Goal: Transaction & Acquisition: Purchase product/service

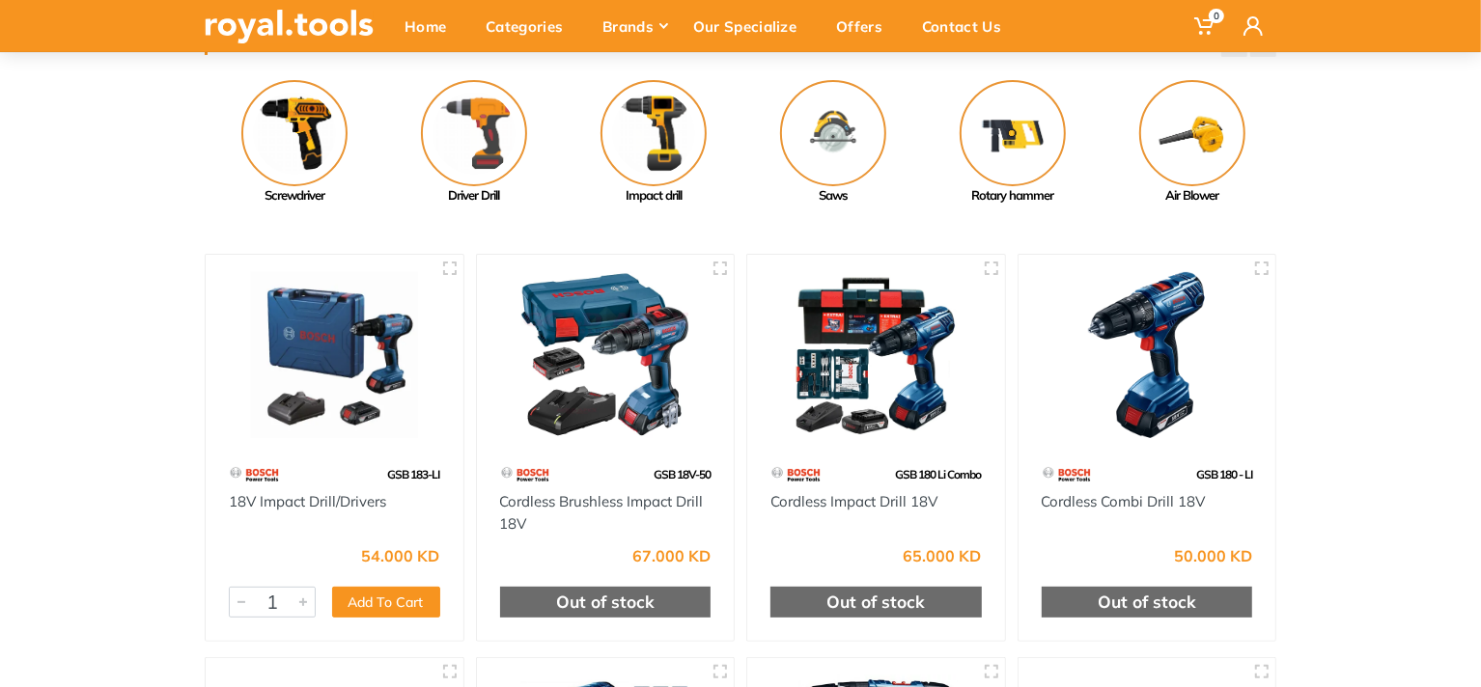
scroll to position [97, 0]
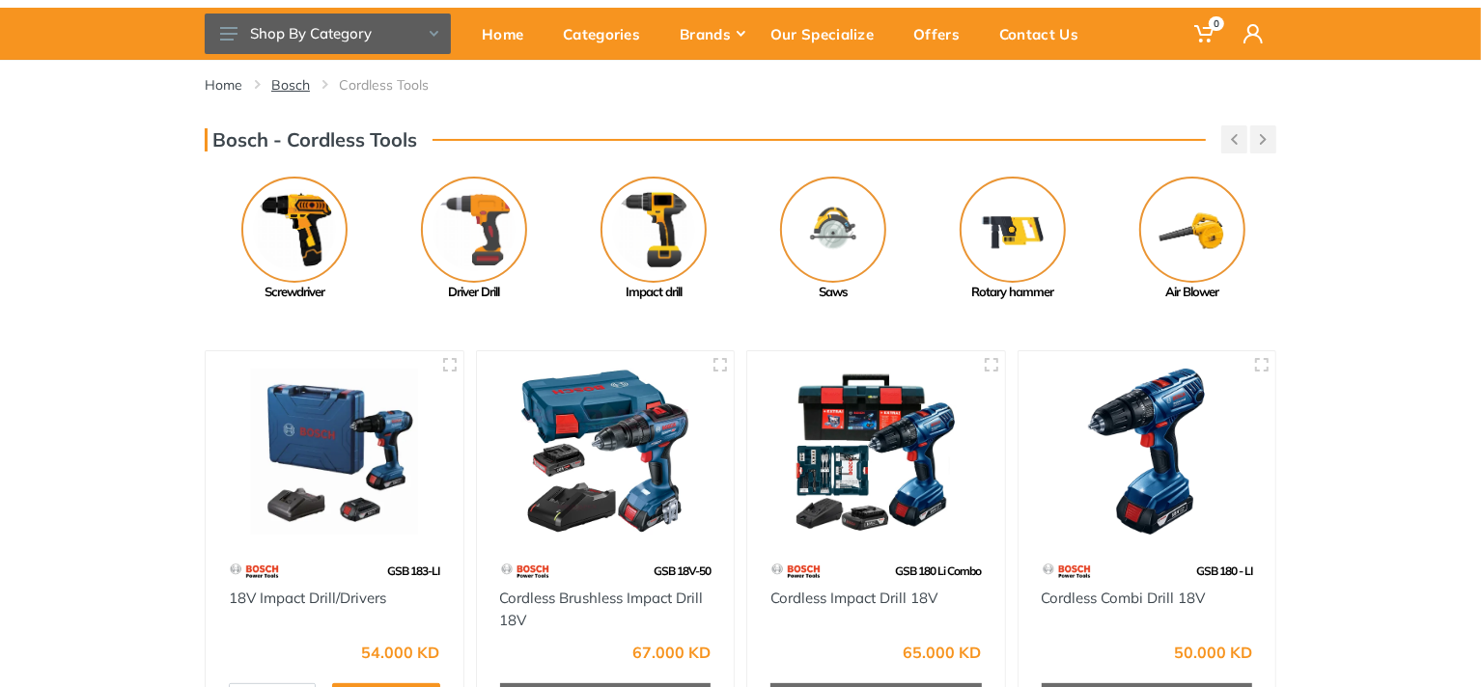
click at [277, 83] on link "Bosch" at bounding box center [290, 84] width 39 height 19
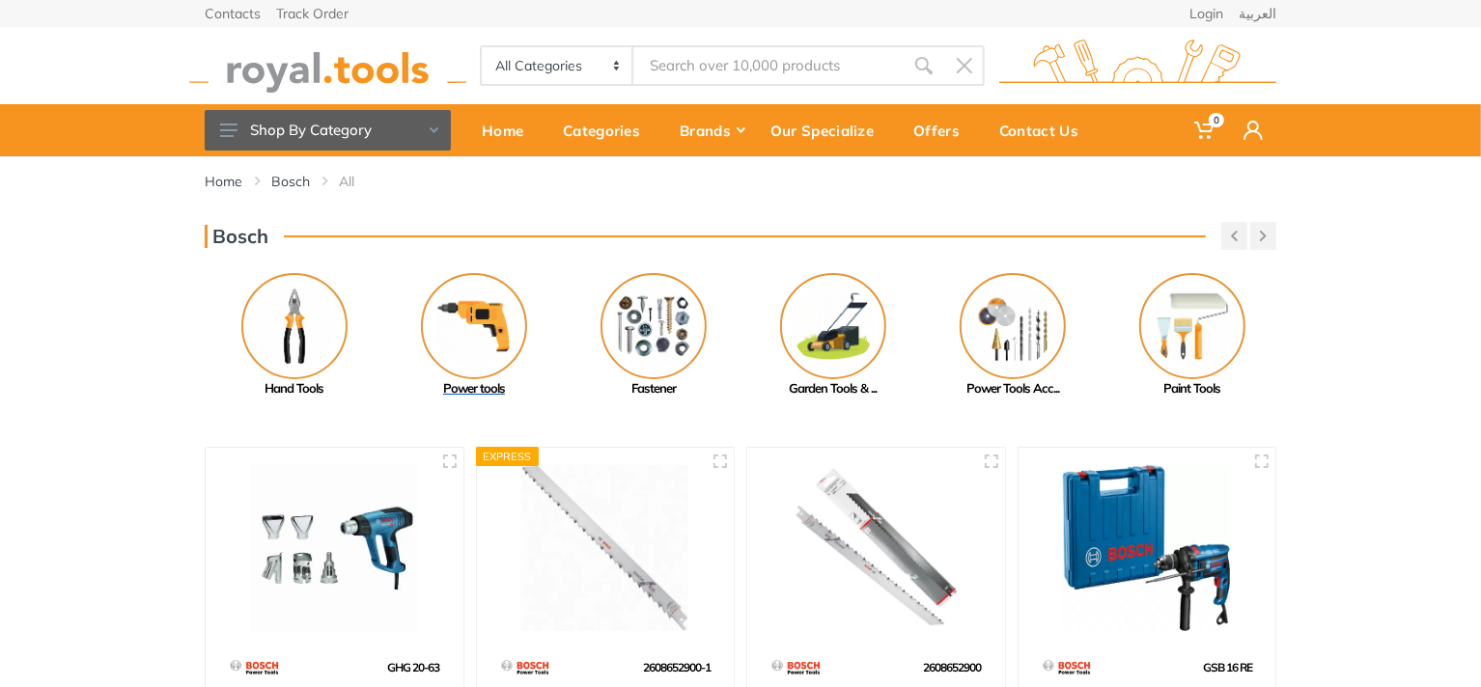
click at [468, 314] on img at bounding box center [474, 326] width 106 height 106
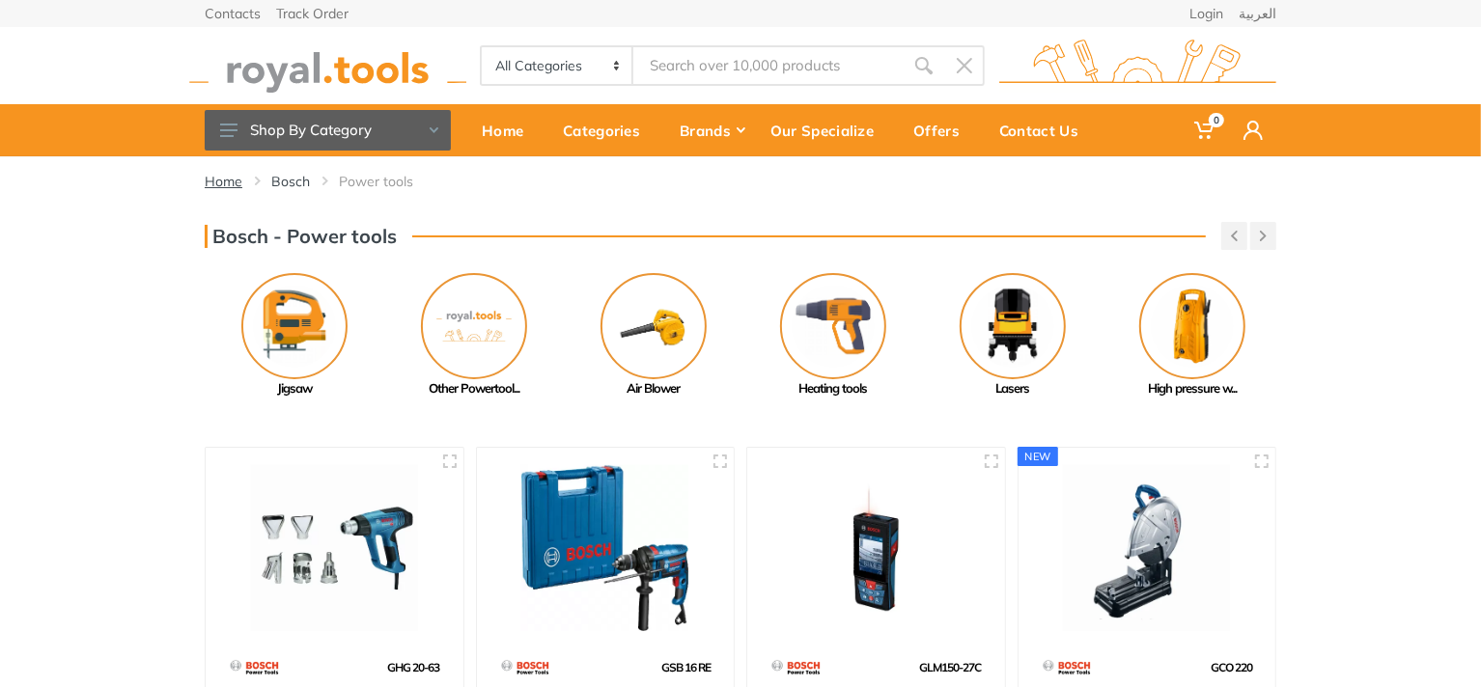
click at [233, 183] on link "Home" at bounding box center [224, 181] width 38 height 19
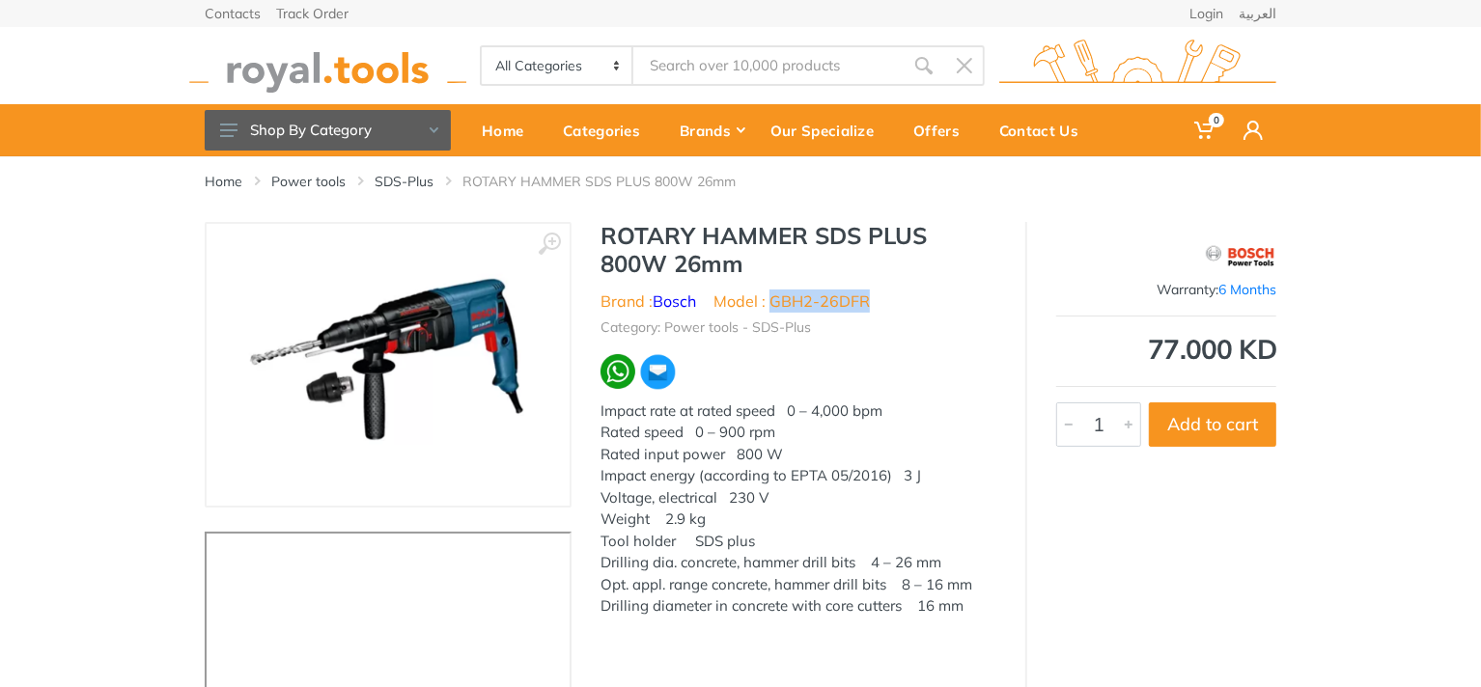
drag, startPoint x: 772, startPoint y: 303, endPoint x: 871, endPoint y: 297, distance: 98.6
click at [870, 297] on li "Model : GBH2-26DFR" at bounding box center [791, 301] width 156 height 23
copy li "GBH2-26DFR"
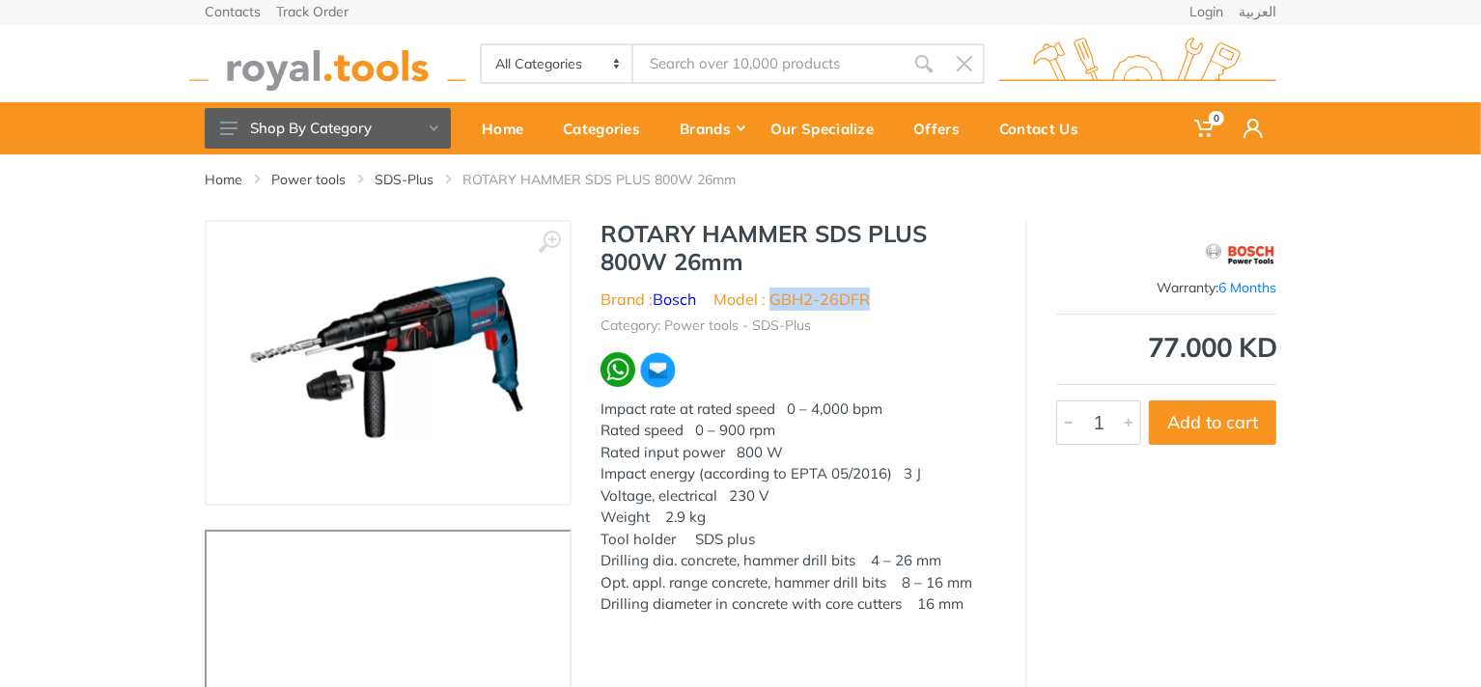
scroll to position [97, 0]
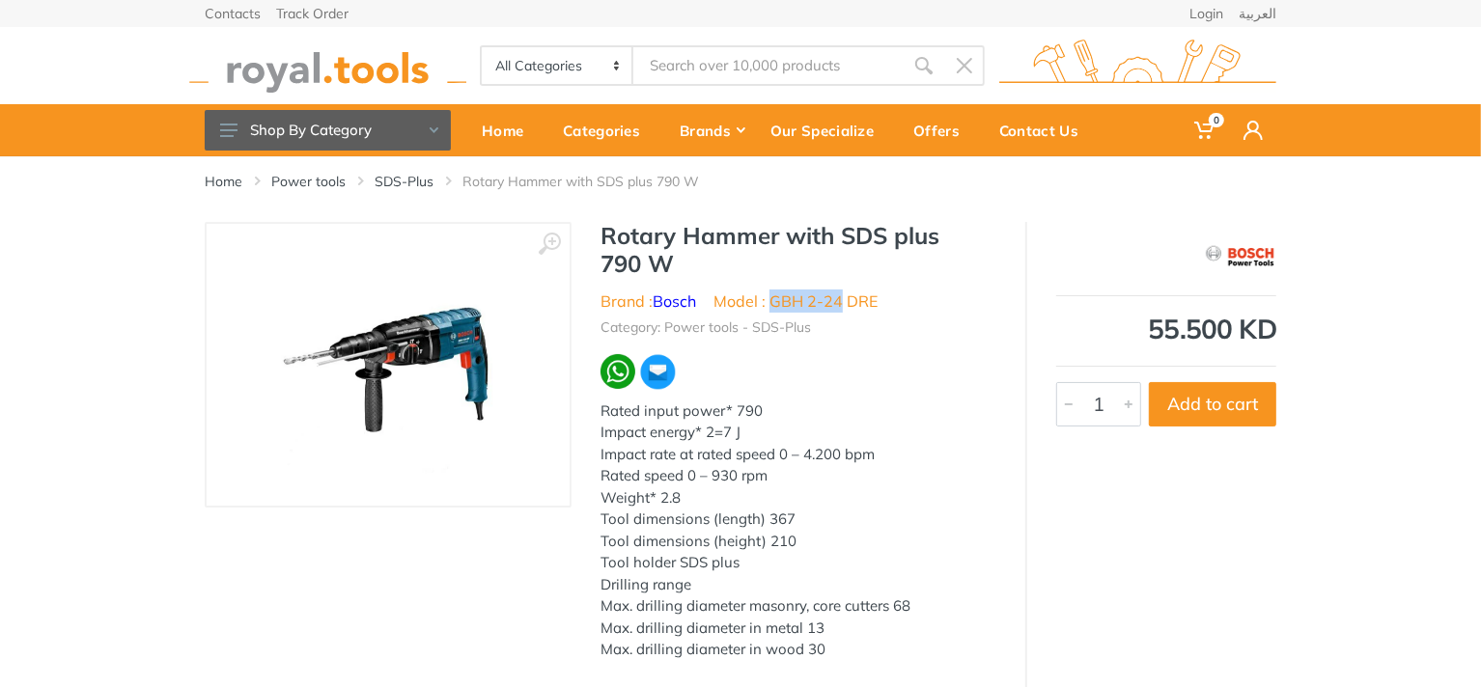
drag, startPoint x: 844, startPoint y: 296, endPoint x: 776, endPoint y: 303, distance: 67.9
click at [776, 303] on li "Model : GBH 2-24 DRE" at bounding box center [795, 301] width 164 height 23
copy li "GBH 2-24"
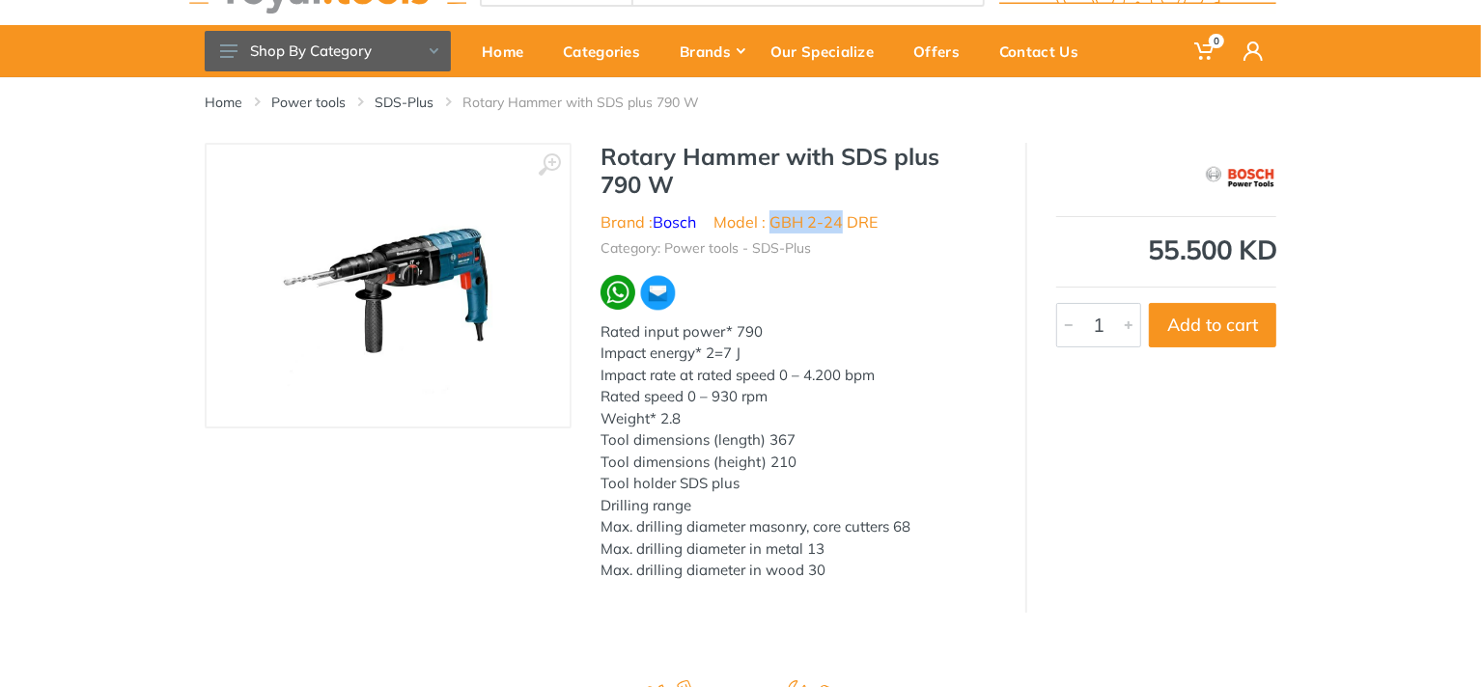
scroll to position [97, 0]
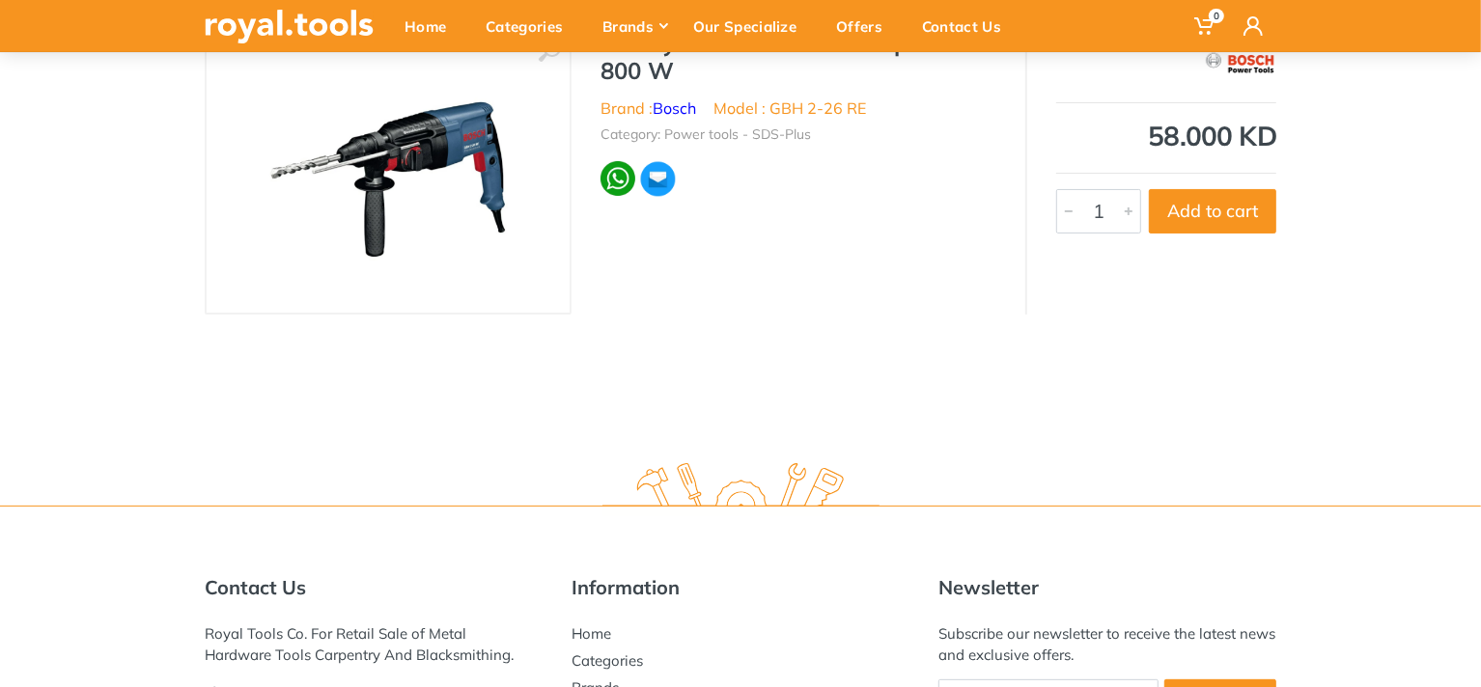
scroll to position [97, 0]
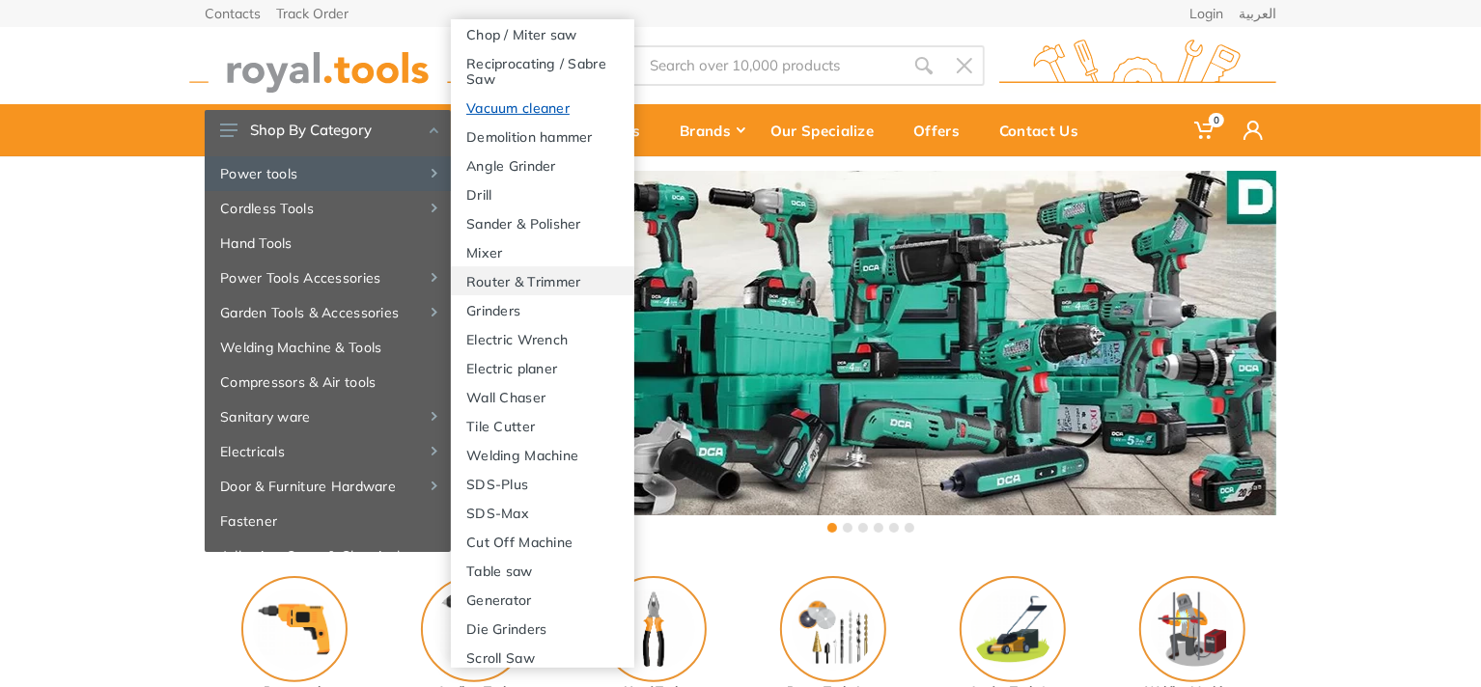
scroll to position [459, 0]
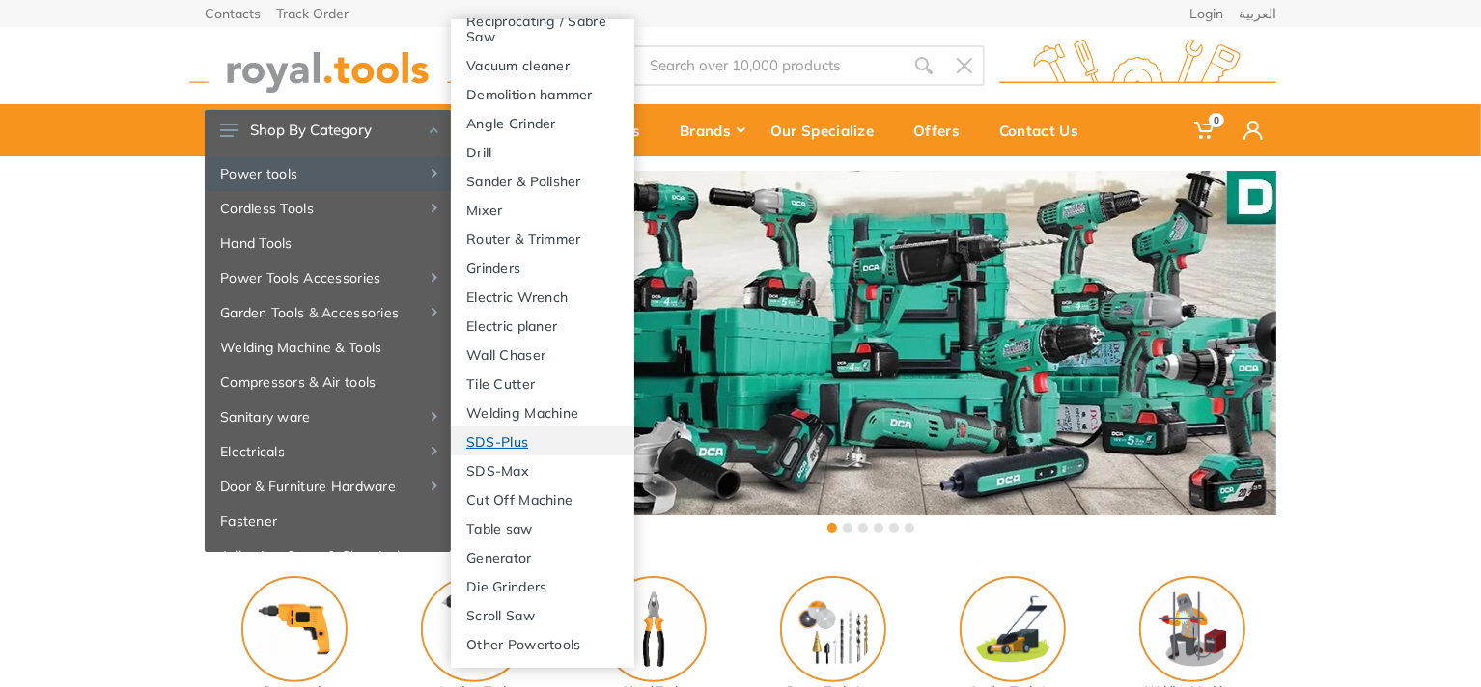
click at [490, 447] on link "SDS-Plus" at bounding box center [542, 441] width 183 height 29
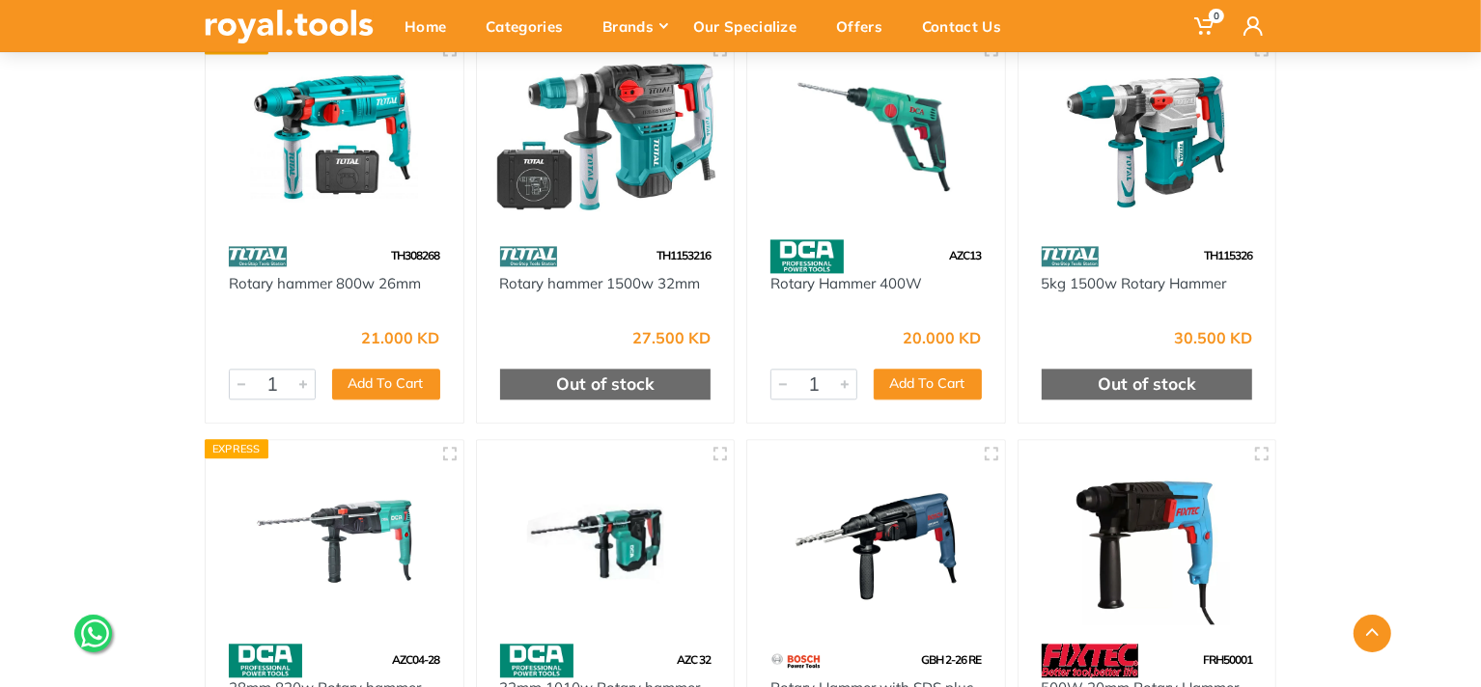
scroll to position [2993, 0]
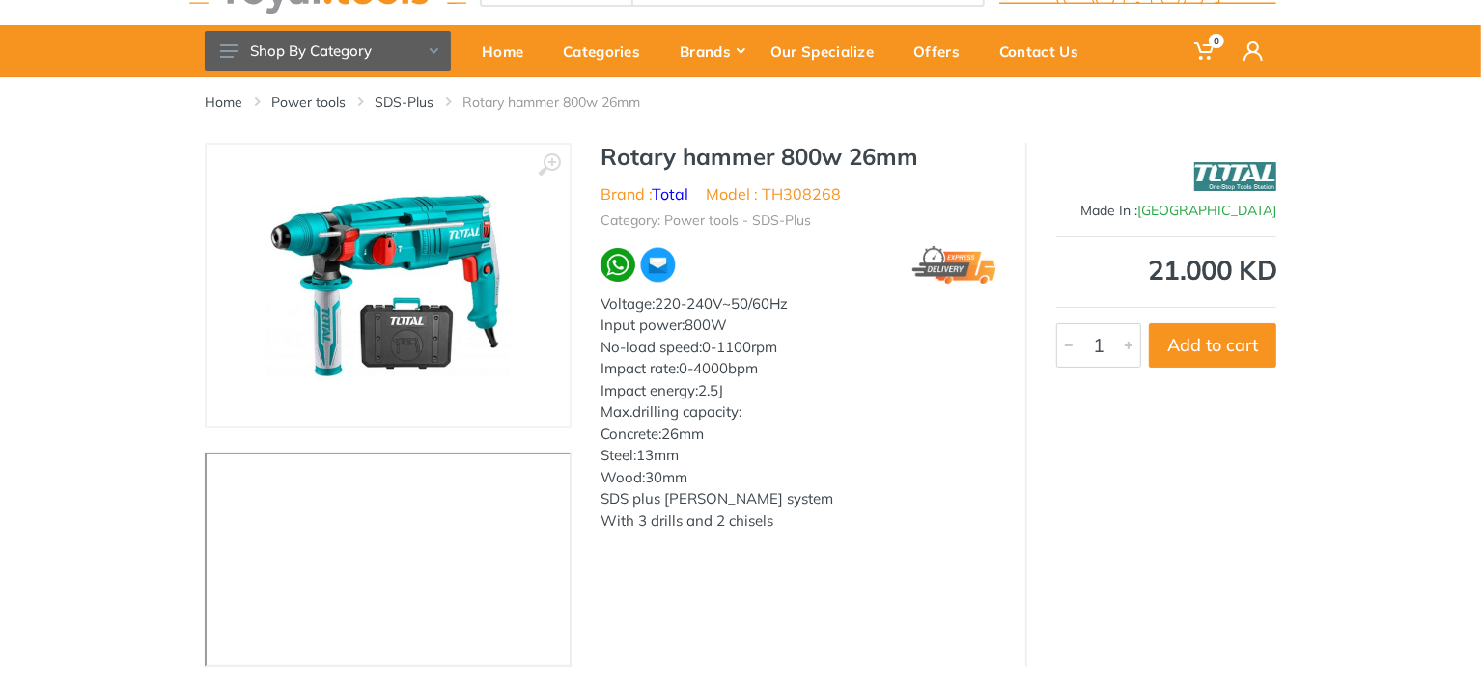
scroll to position [97, 0]
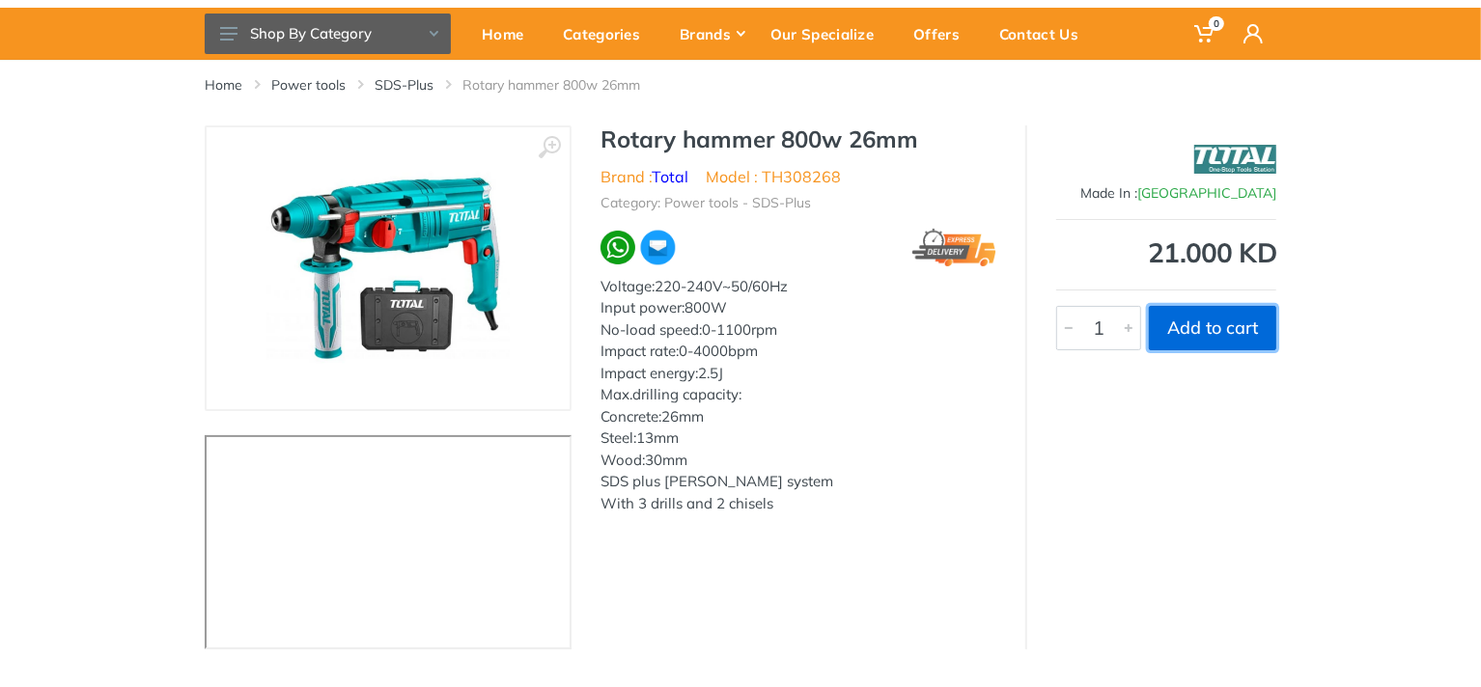
click at [1211, 321] on button "Add to cart" at bounding box center [1212, 328] width 127 height 44
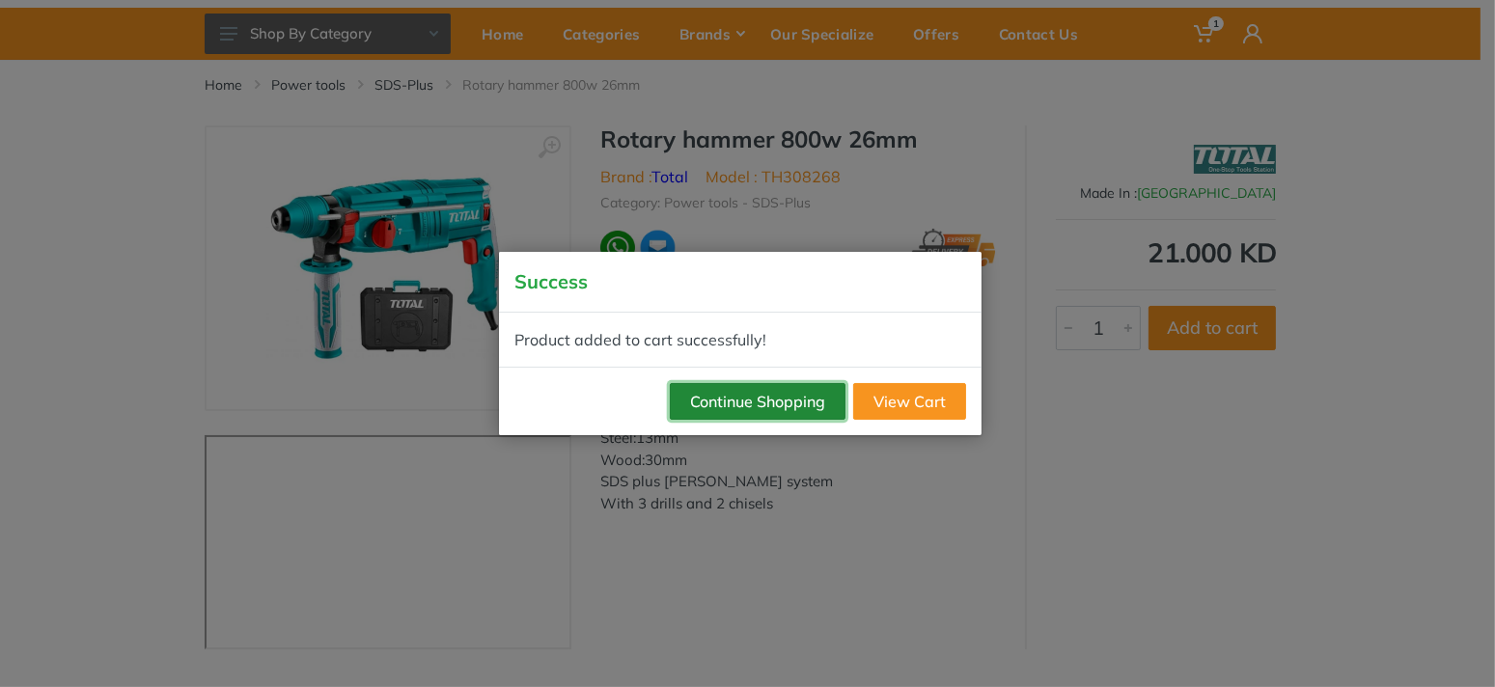
click at [809, 400] on button "Continue Shopping" at bounding box center [758, 401] width 176 height 37
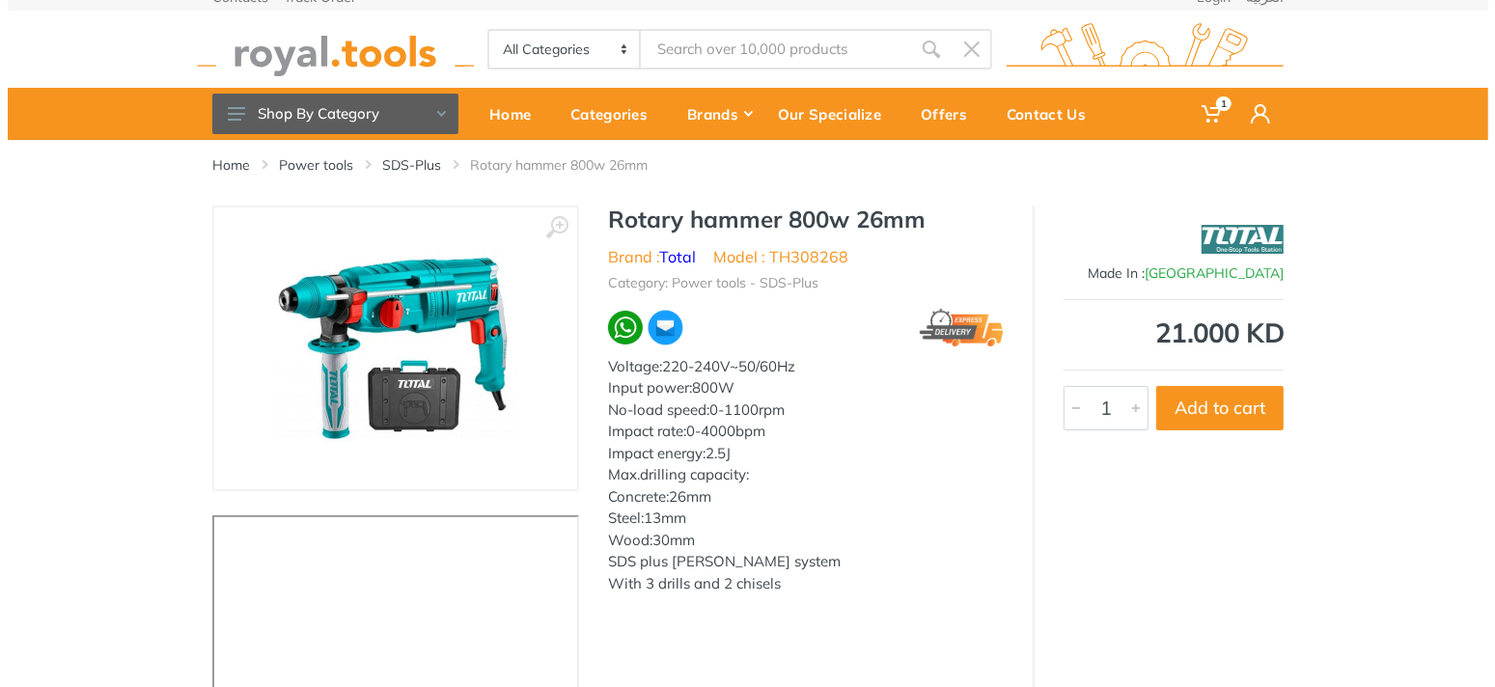
scroll to position [0, 0]
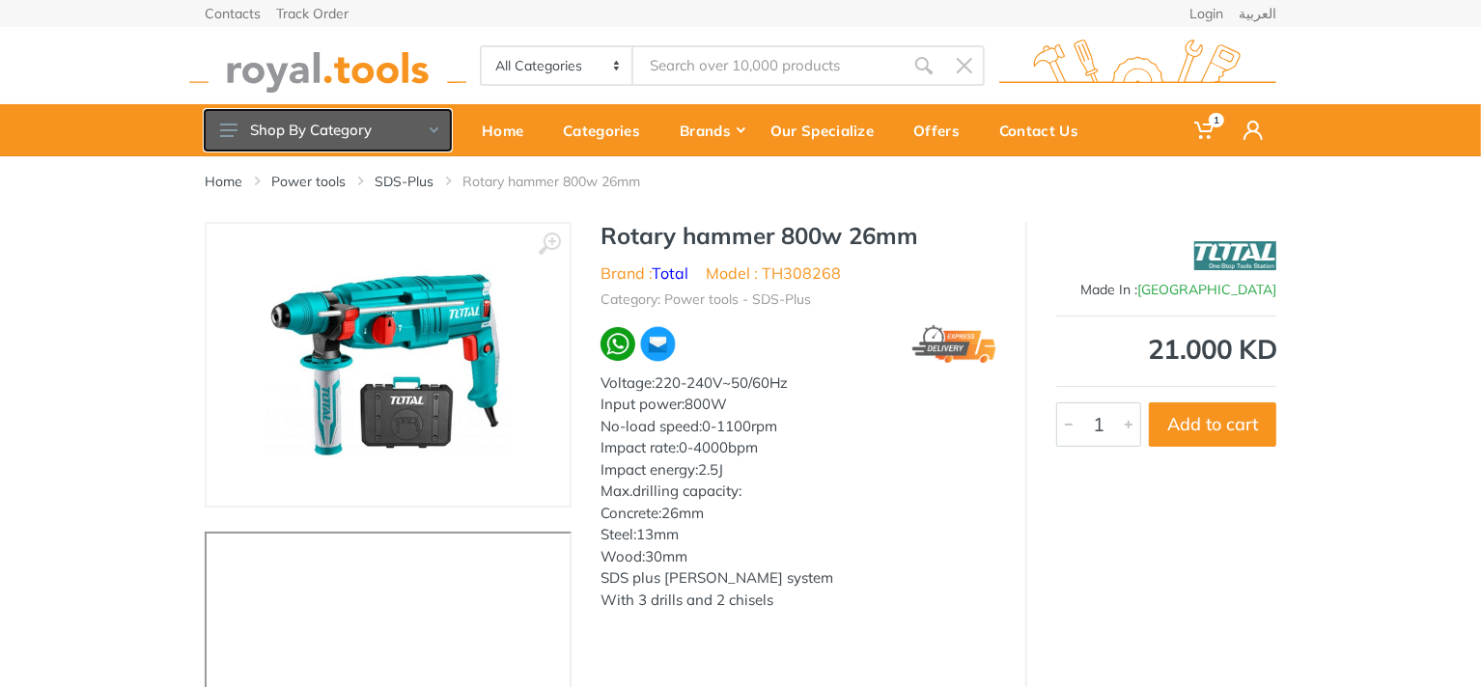
click at [436, 133] on button "Shop By Category" at bounding box center [328, 130] width 246 height 41
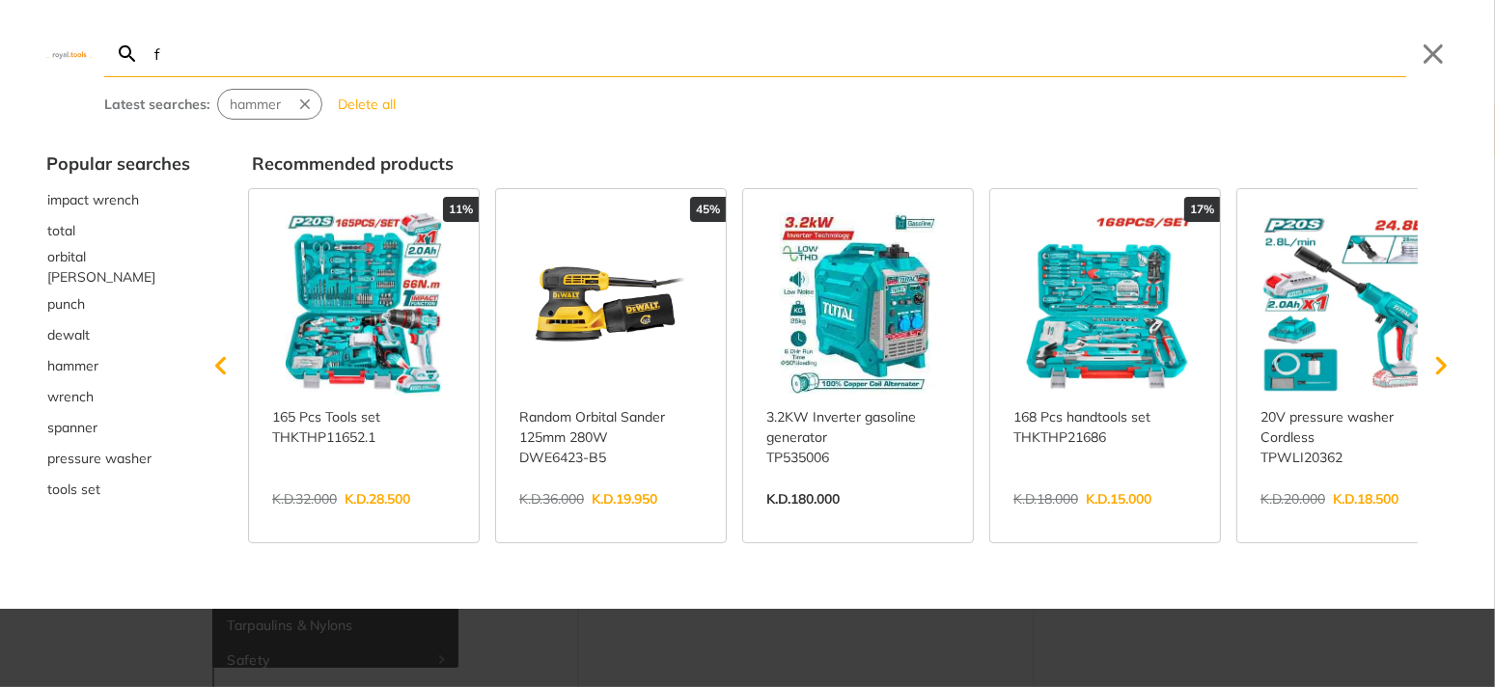
type input "f"
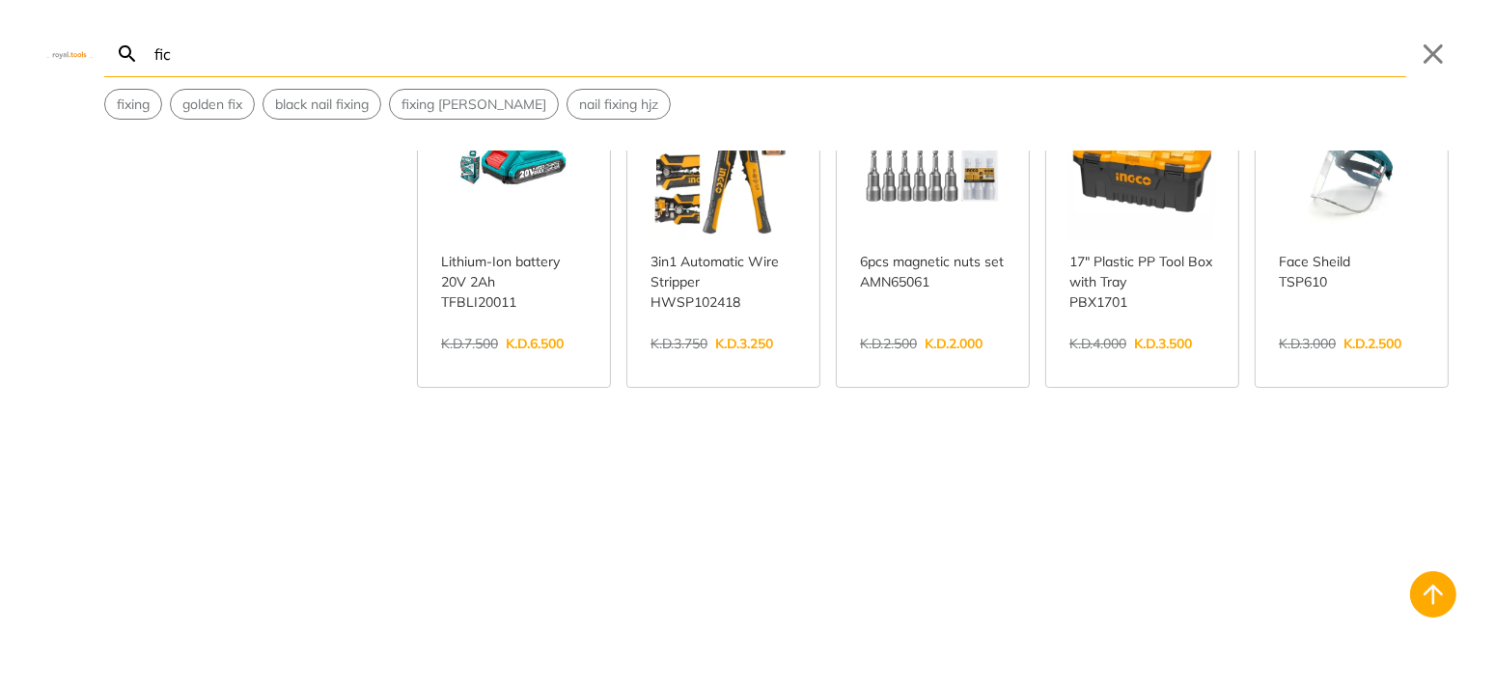
scroll to position [1158, 0]
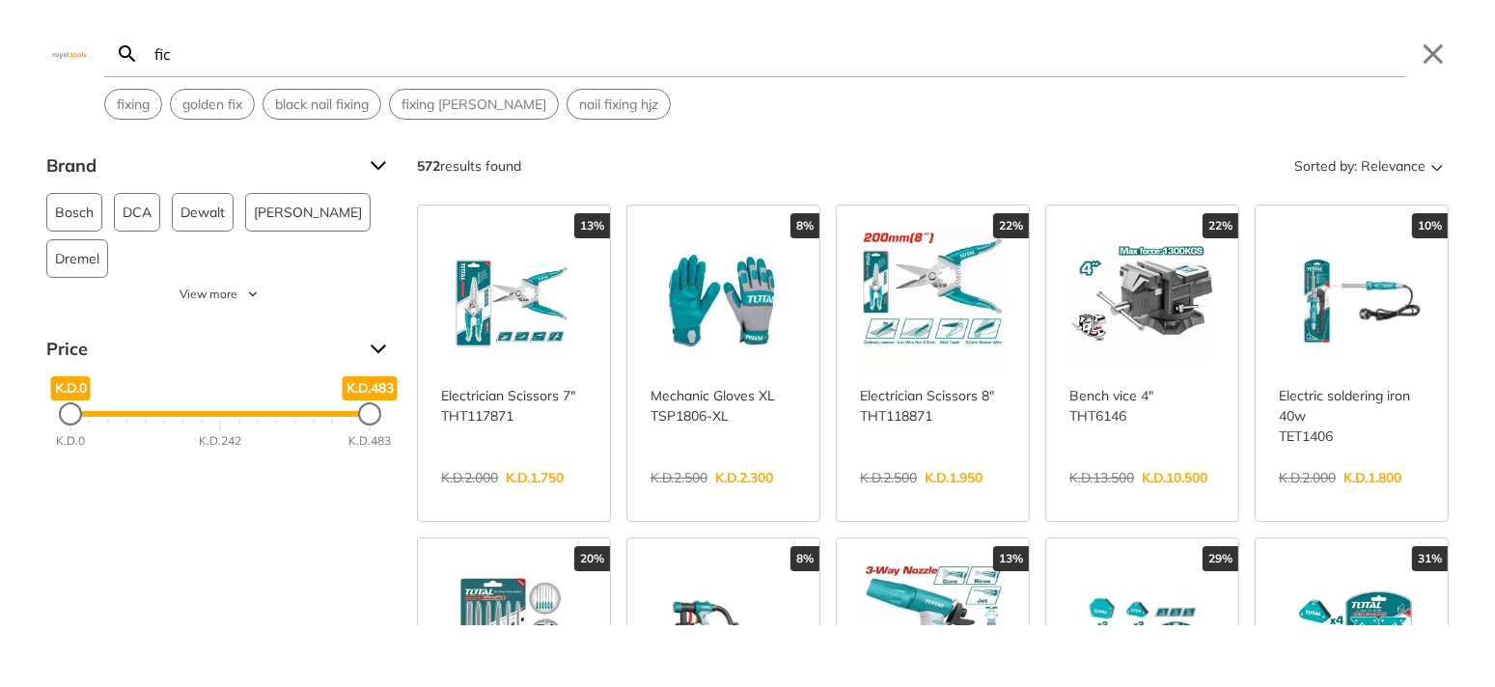
drag, startPoint x: 207, startPoint y: 55, endPoint x: 97, endPoint y: 41, distance: 111.0
click at [97, 41] on div "fic Search Submit Close fixing golden fix black nail fixing fixing don quichott…" at bounding box center [747, 60] width 1495 height 120
type input "fic"
click at [1441, 54] on button "Close" at bounding box center [1433, 54] width 31 height 31
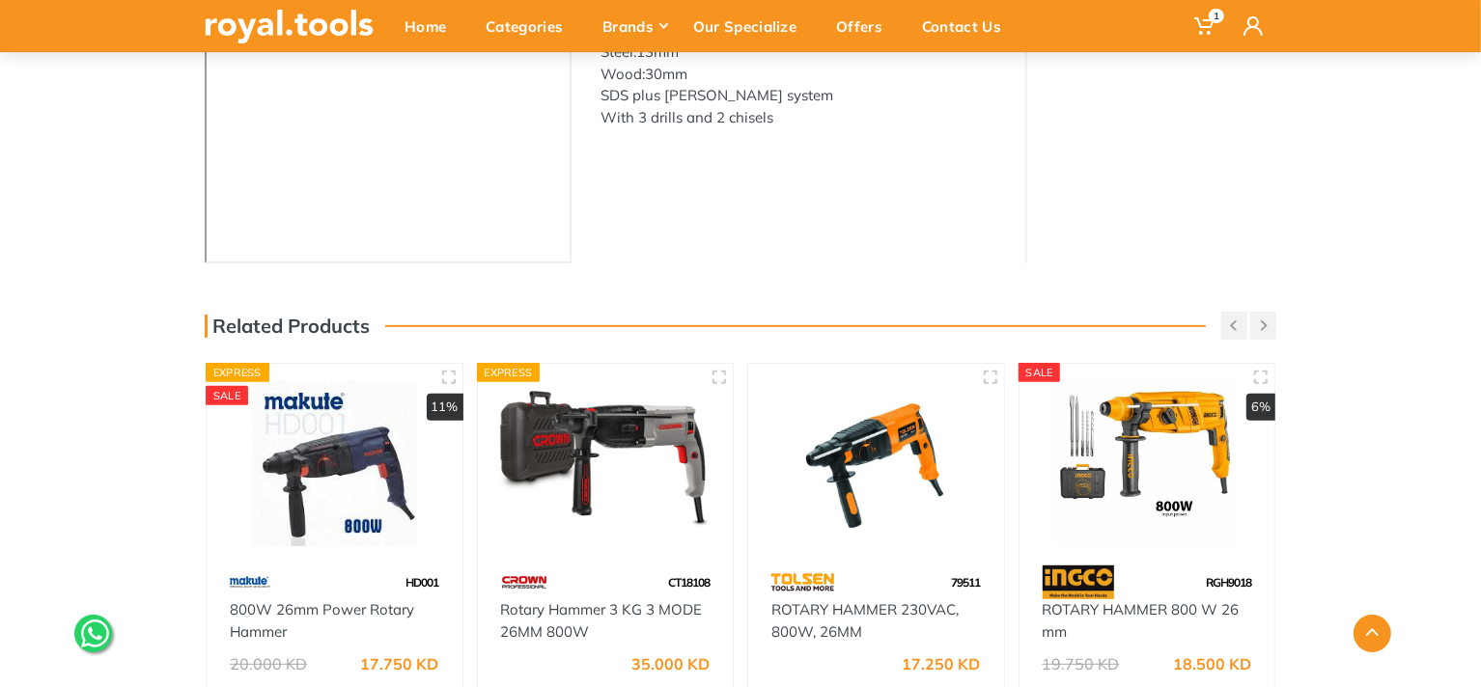
scroll to position [579, 0]
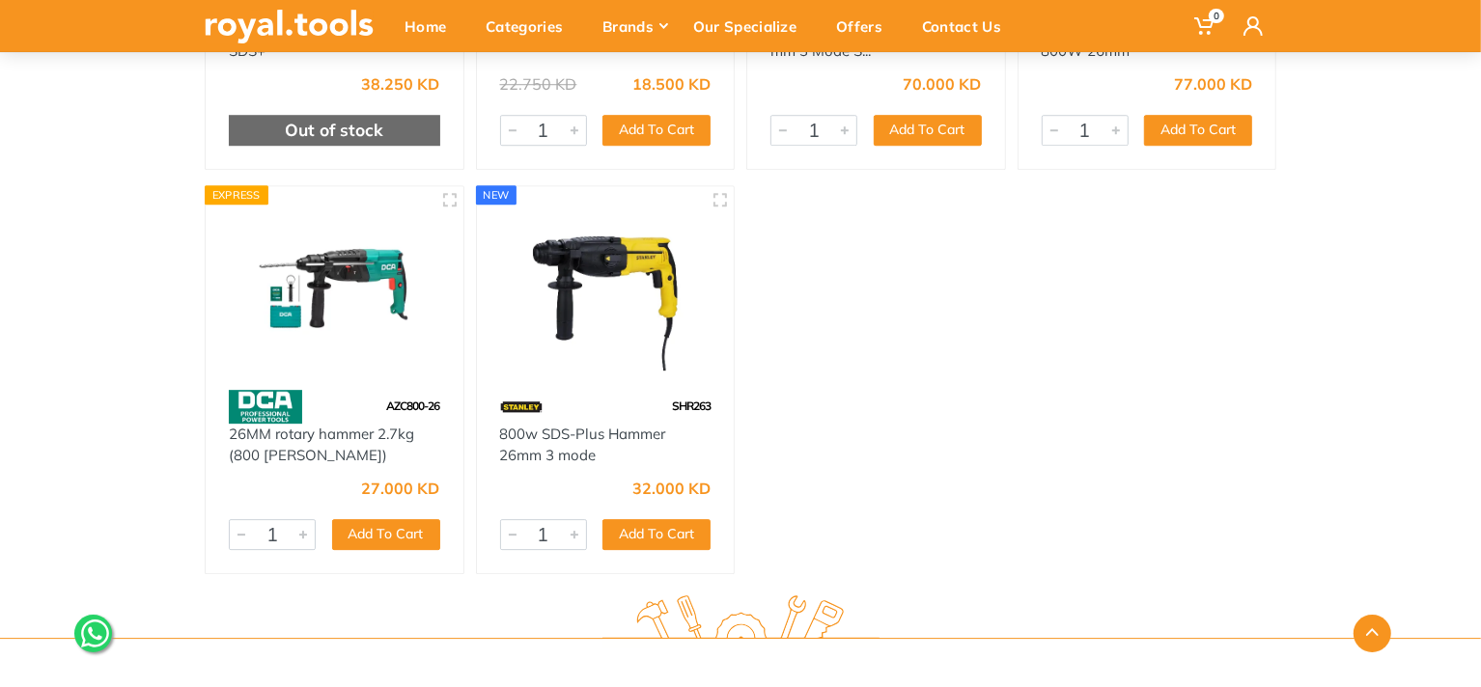
scroll to position [4162, 0]
